Goal: Check status: Check status

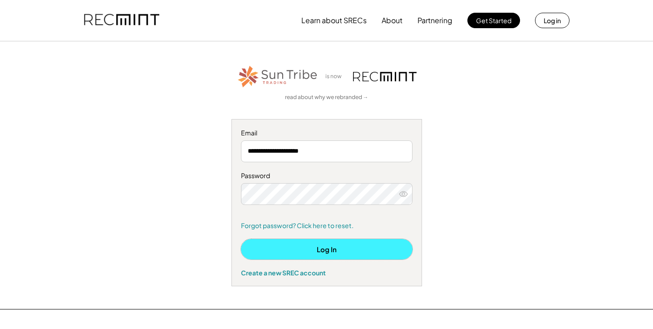
click at [324, 249] on button "Log In" at bounding box center [327, 249] width 172 height 20
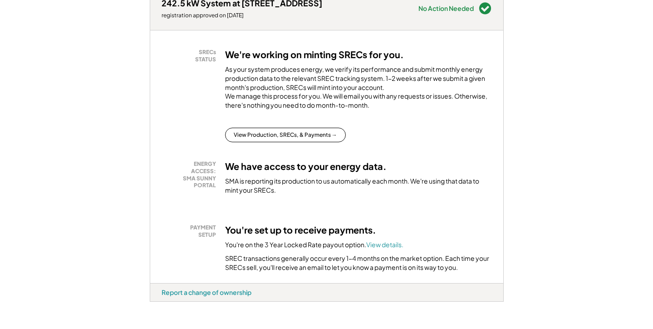
scroll to position [167, 0]
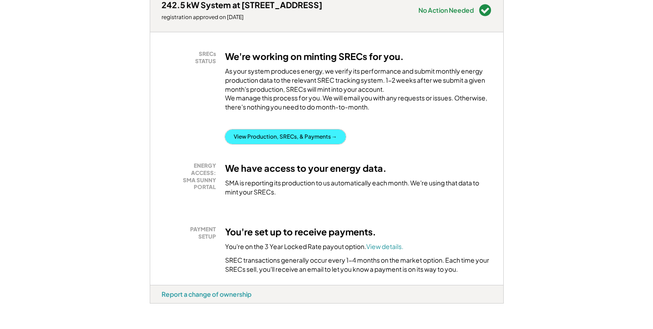
click at [273, 144] on button "View Production, SRECs, & Payments →" at bounding box center [285, 136] width 121 height 15
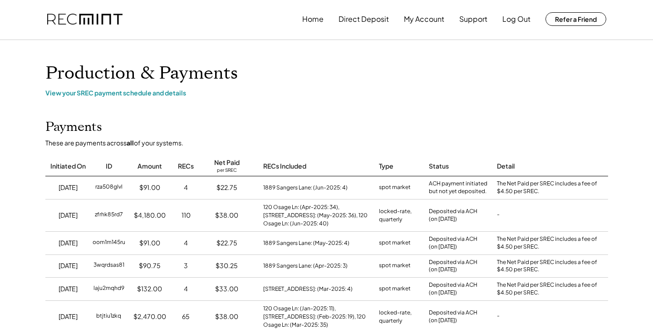
scroll to position [2, 0]
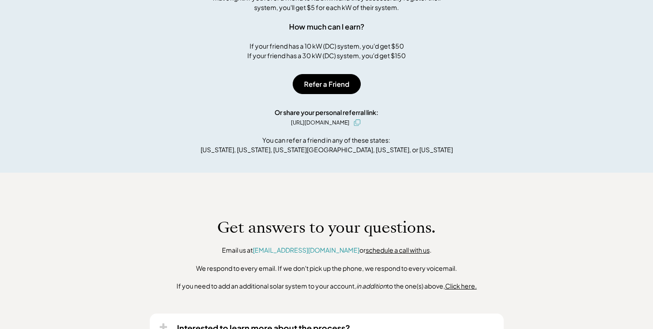
scroll to position [901, 0]
